Goal: Complete application form: Complete application form

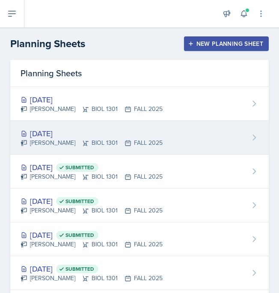
click at [62, 130] on div "[DATE]" at bounding box center [92, 133] width 142 height 12
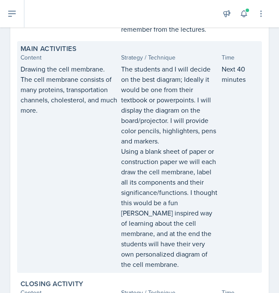
scroll to position [322, 0]
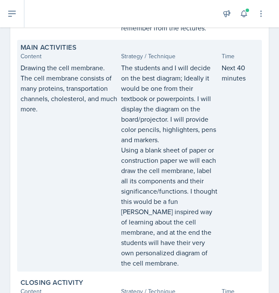
click at [188, 249] on p "Using a blank sheet of paper or construction paper we will each draw the cell m…" at bounding box center [169, 206] width 97 height 123
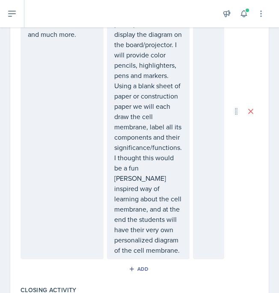
click at [180, 240] on p "Using a blank sheet of paper or construction paper we will each draw the cell m…" at bounding box center [148, 167] width 68 height 174
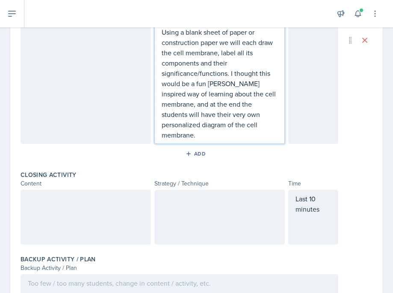
scroll to position [465, 0]
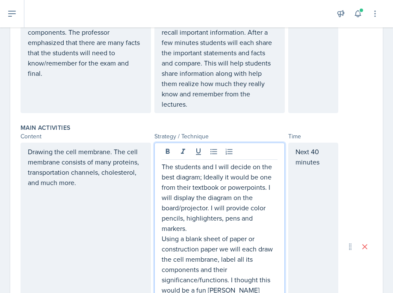
click at [110, 196] on div "Drawing the cell membrane. The cell membrane consists of many proteins, transpo…" at bounding box center [86, 245] width 130 height 207
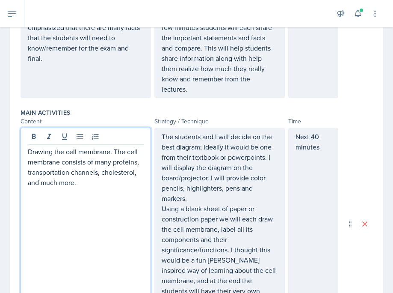
click at [106, 184] on p "Drawing the cell membrane. The cell membrane consists of many proteins, transpo…" at bounding box center [86, 166] width 116 height 41
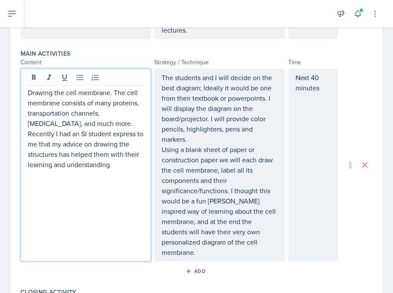
scroll to position [340, 0]
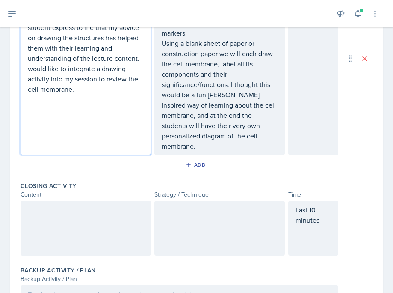
click at [100, 204] on p at bounding box center [86, 209] width 116 height 10
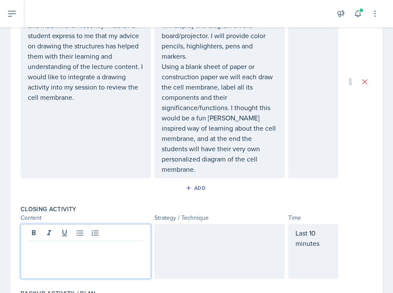
scroll to position [440, 0]
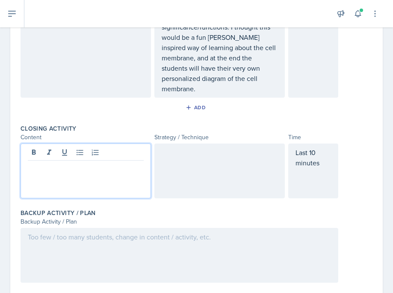
click at [100, 234] on div at bounding box center [180, 255] width 318 height 55
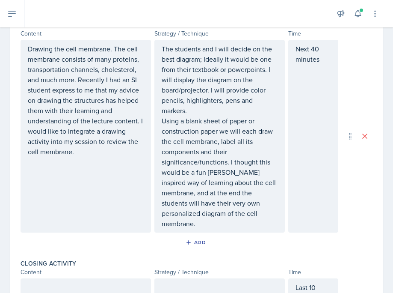
scroll to position [515, 0]
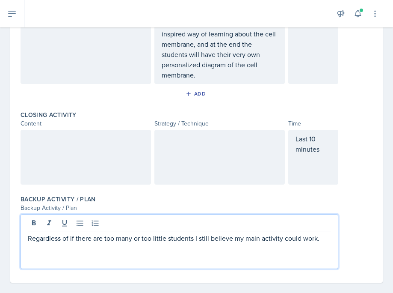
click at [27, 229] on div "Regardless of if there are too many or too little students I still believe my m…" at bounding box center [180, 241] width 318 height 55
click at [29, 233] on p "Regardless of if there are too many or too little students I still believe my m…" at bounding box center [179, 238] width 303 height 10
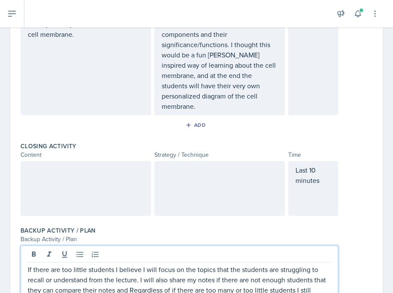
scroll to position [524, 0]
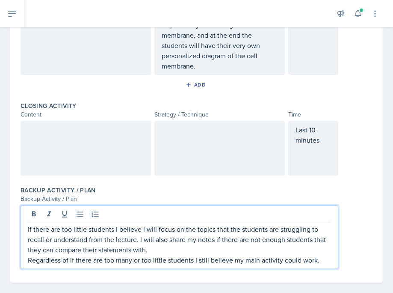
click at [278, 254] on p "Regardless of if there are too many or too little students I still believe my m…" at bounding box center [179, 259] width 303 height 10
click at [100, 121] on div at bounding box center [86, 148] width 130 height 55
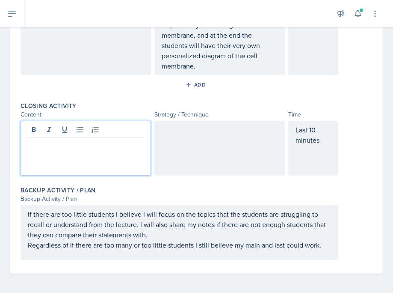
scroll to position [515, 0]
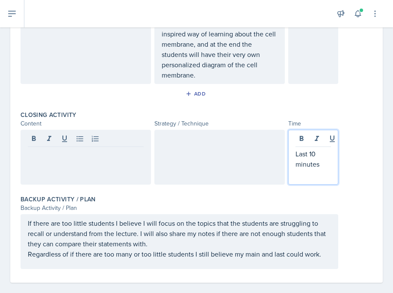
click at [278, 130] on div "Last 10 minutes" at bounding box center [313, 157] width 50 height 55
click at [53, 130] on div at bounding box center [86, 157] width 130 height 55
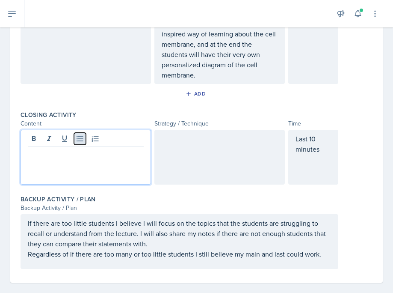
click at [77, 133] on button at bounding box center [80, 139] width 12 height 12
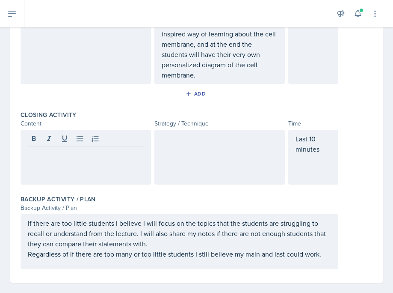
click at [192, 145] on div at bounding box center [219, 157] width 130 height 55
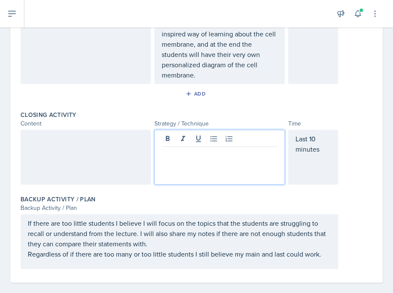
click at [103, 130] on div at bounding box center [86, 157] width 130 height 55
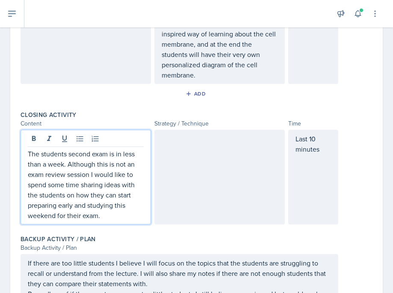
click at [160, 136] on div at bounding box center [219, 177] width 130 height 95
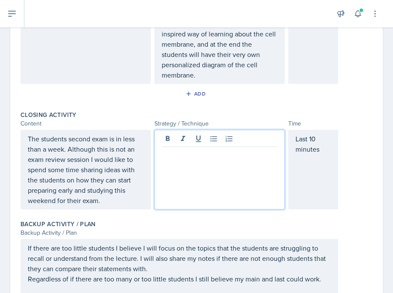
scroll to position [530, 0]
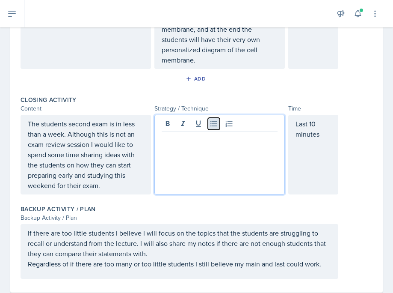
click at [210, 119] on icon at bounding box center [214, 123] width 9 height 9
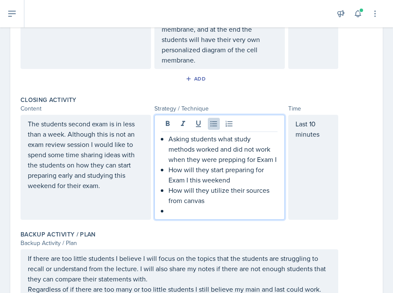
click at [195, 185] on p "How will they utilize their sources from canvas" at bounding box center [222, 195] width 109 height 21
click at [187, 205] on p at bounding box center [222, 210] width 109 height 10
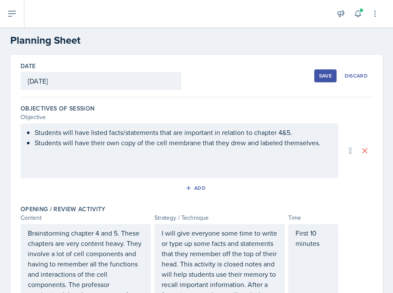
scroll to position [0, 0]
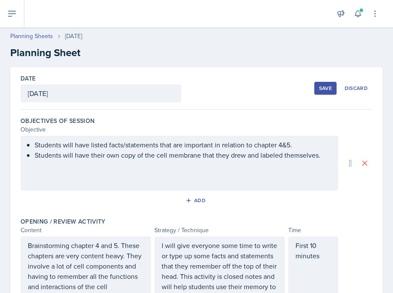
click at [278, 89] on div "Save" at bounding box center [325, 88] width 13 height 7
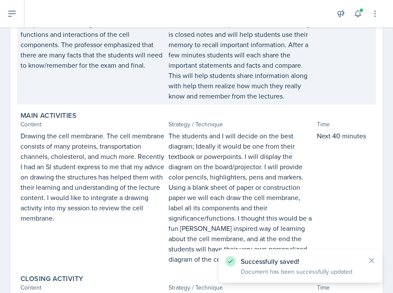
scroll to position [405, 0]
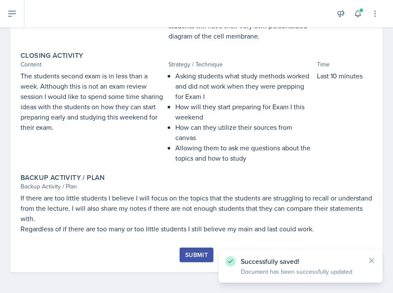
click at [180, 251] on button "Submit" at bounding box center [197, 254] width 34 height 15
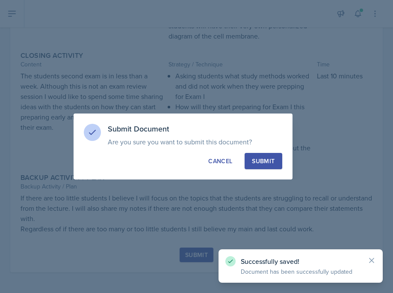
click at [265, 166] on button "Submit" at bounding box center [263, 161] width 37 height 16
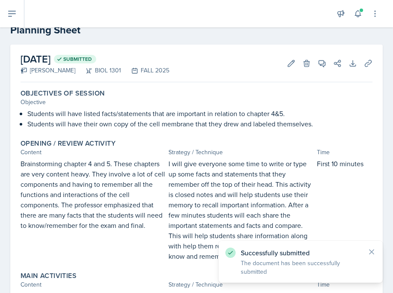
scroll to position [0, 0]
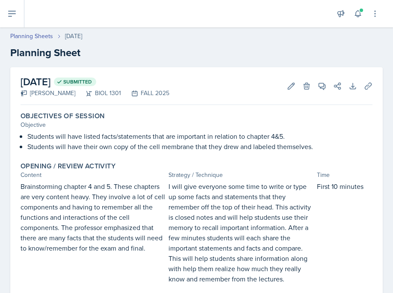
click at [54, 36] on div "Planning Sheets" at bounding box center [37, 36] width 55 height 9
click at [46, 37] on link "Planning Sheets" at bounding box center [31, 36] width 43 height 9
